Goal: Information Seeking & Learning: Understand process/instructions

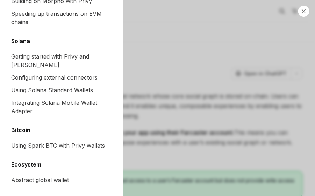
scroll to position [1050, 0]
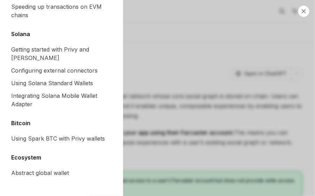
click at [194, 93] on div "Close navigation Recipes Overview Authentication Enable SMS and WhatsApp login …" at bounding box center [157, 98] width 315 height 196
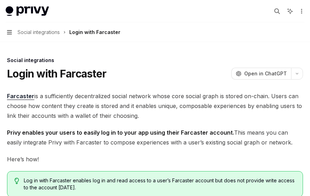
click at [9, 32] on icon "button" at bounding box center [9, 32] width 5 height 4
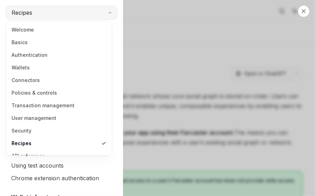
click at [59, 14] on button "Recipes" at bounding box center [62, 13] width 112 height 14
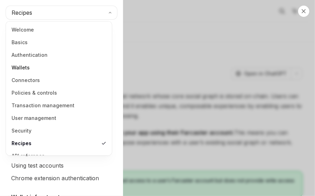
click at [25, 69] on link "Wallets" at bounding box center [59, 67] width 102 height 13
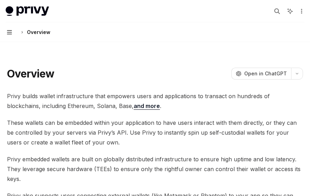
click at [12, 32] on icon "button" at bounding box center [9, 32] width 5 height 4
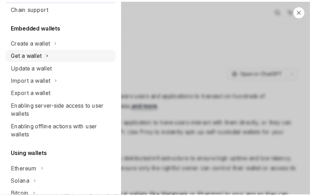
scroll to position [45, 0]
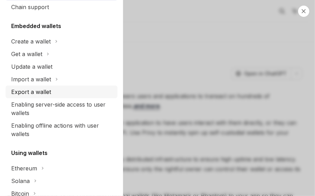
click at [55, 94] on div "Export a wallet" at bounding box center [62, 91] width 102 height 8
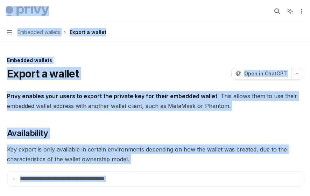
click at [169, 77] on div "Export a wallet OpenAI Open in ChatGPT" at bounding box center [155, 73] width 296 height 13
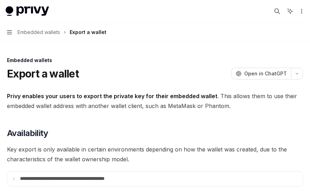
drag, startPoint x: 10, startPoint y: 34, endPoint x: 274, endPoint y: 103, distance: 272.4
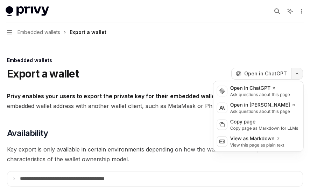
click at [296, 76] on button "button" at bounding box center [297, 74] width 12 height 12
click at [264, 124] on div "Copy page" at bounding box center [264, 121] width 68 height 7
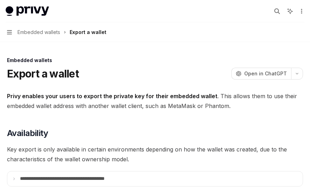
click at [13, 34] on button "Navigation Embedded wallets Export a wallet" at bounding box center [155, 32] width 310 height 20
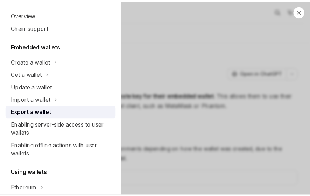
scroll to position [25, 0]
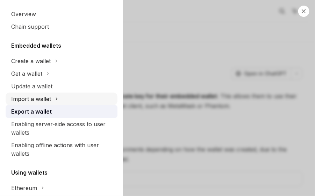
click at [51, 99] on div "Import a wallet" at bounding box center [62, 98] width 112 height 13
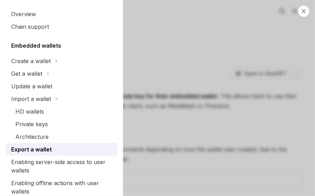
click at [150, 129] on div "Close navigation Wallets Overview Chain support Embedded wallets Create a walle…" at bounding box center [157, 98] width 315 height 196
type textarea "*"
